Goal: Task Accomplishment & Management: Manage account settings

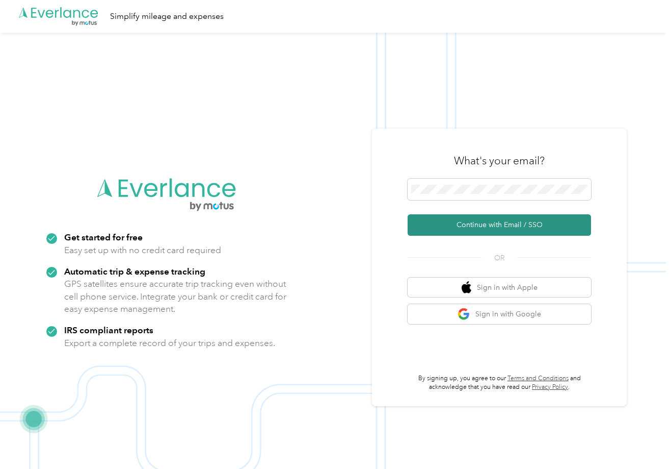
click at [443, 224] on button "Continue with Email / SSO" at bounding box center [500, 224] width 184 height 21
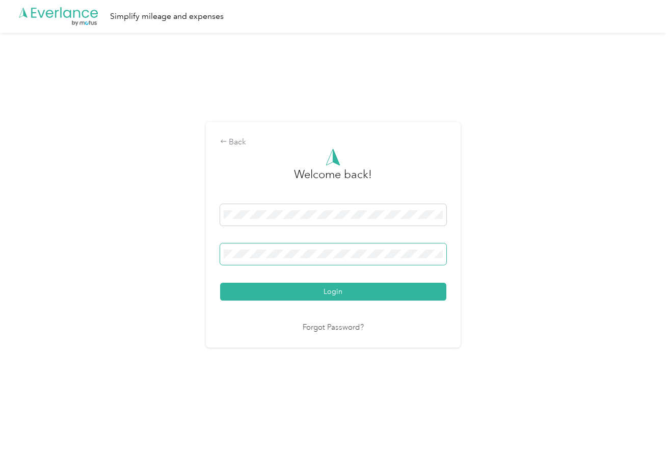
click at [220, 282] on button "Login" at bounding box center [333, 291] width 226 height 18
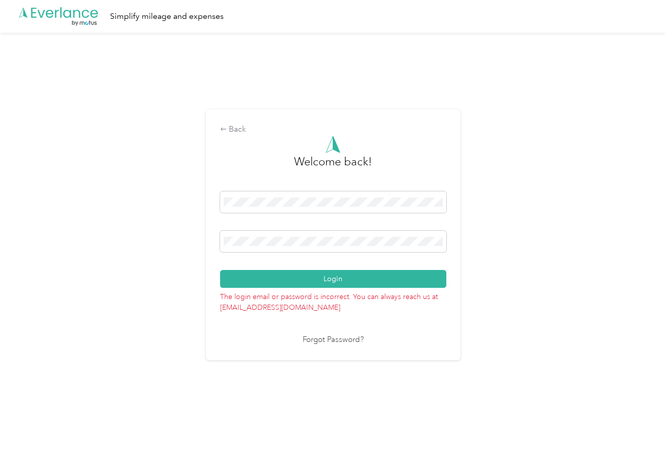
click at [192, 243] on div "Back Welcome back! Login The login email or password is incorrect. You can alwa…" at bounding box center [333, 239] width 666 height 412
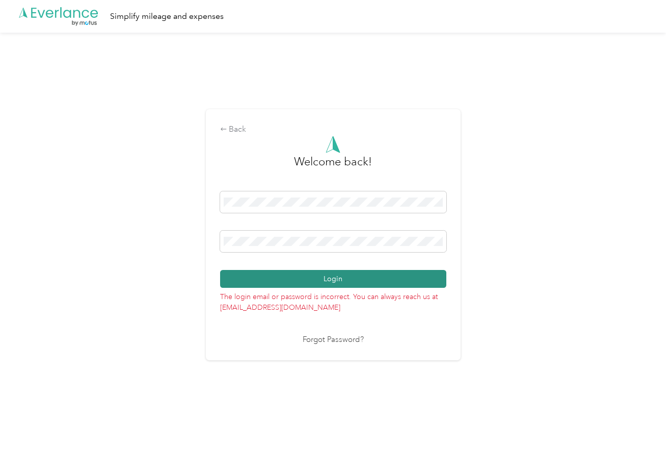
click at [261, 276] on button "Login" at bounding box center [333, 279] width 226 height 18
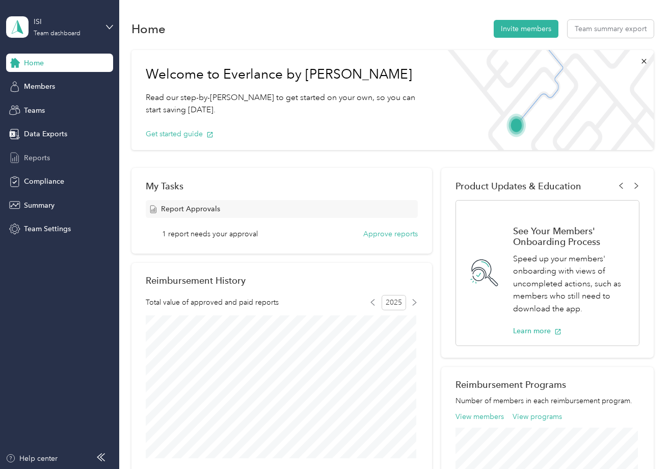
click at [32, 153] on span "Reports" at bounding box center [37, 157] width 26 height 11
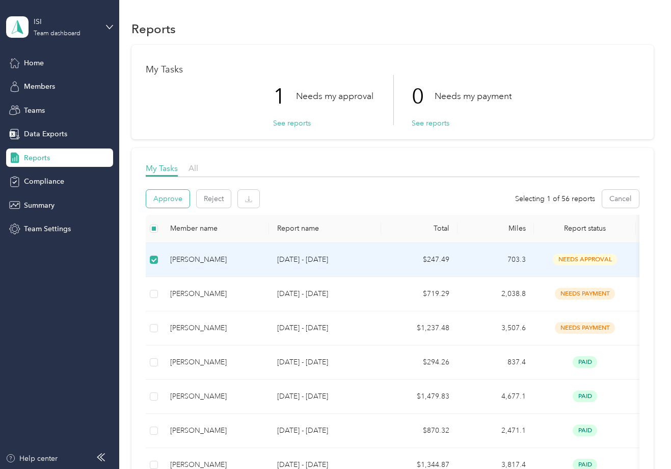
click at [160, 196] on button "Approve" at bounding box center [167, 199] width 43 height 18
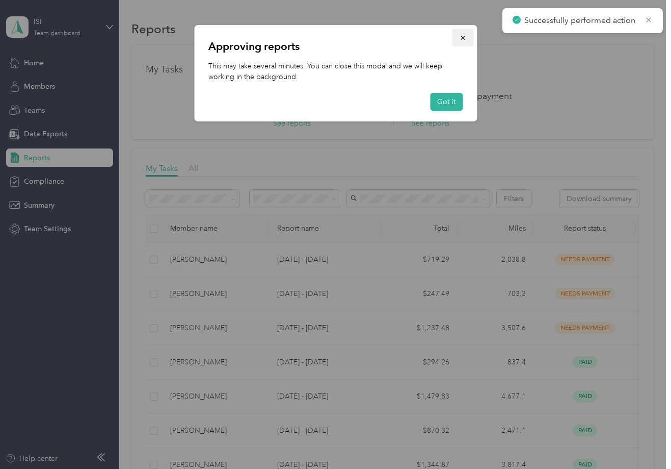
click at [468, 36] on button "button" at bounding box center [462, 38] width 21 height 18
